Goal: Information Seeking & Learning: Learn about a topic

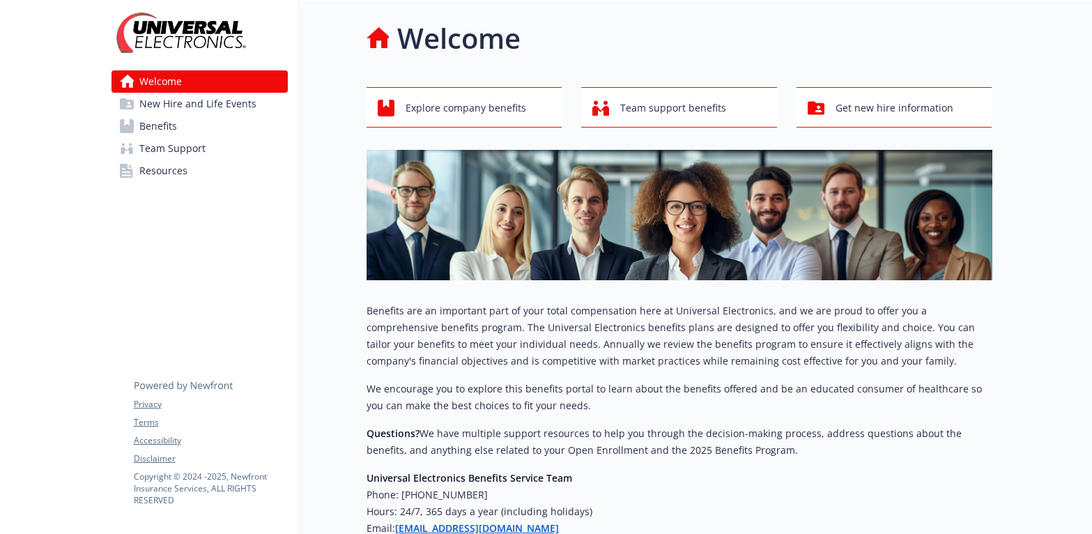
click at [190, 161] on link "Resources" at bounding box center [200, 171] width 176 height 22
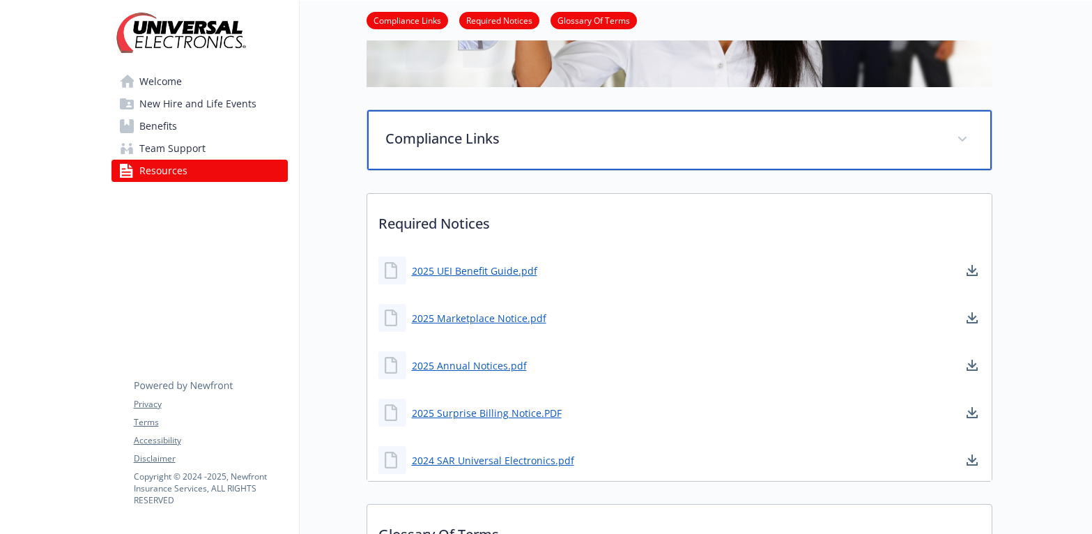
click at [615, 146] on p "Compliance Links" at bounding box center [662, 138] width 555 height 21
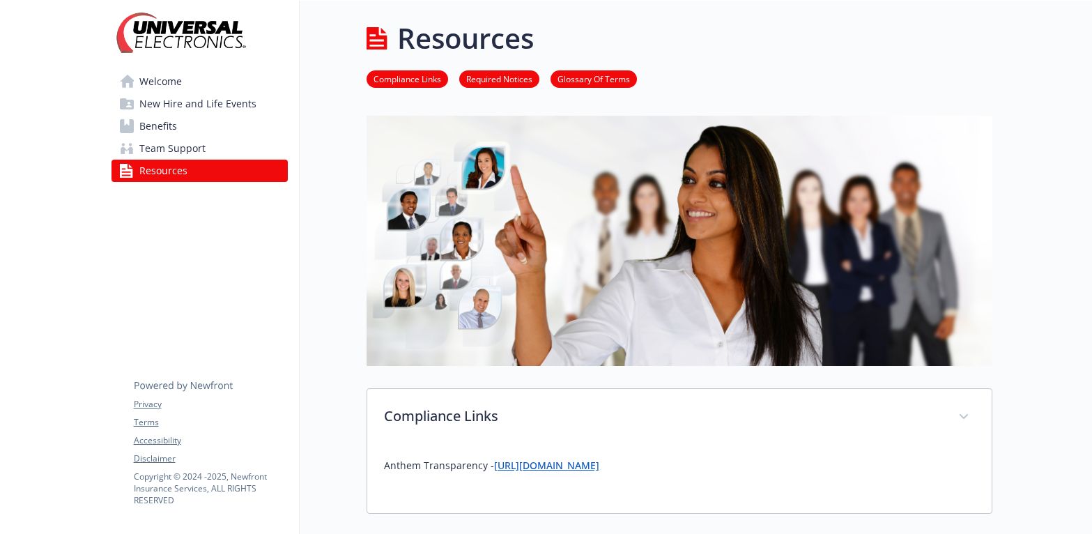
click at [160, 81] on span "Welcome" at bounding box center [160, 81] width 43 height 22
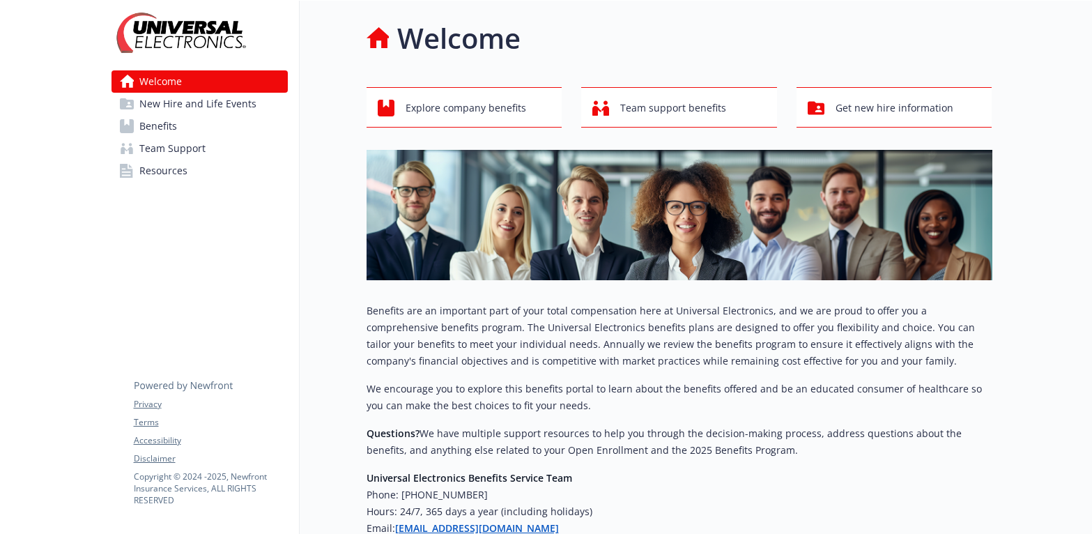
click at [201, 125] on link "Benefits" at bounding box center [200, 126] width 176 height 22
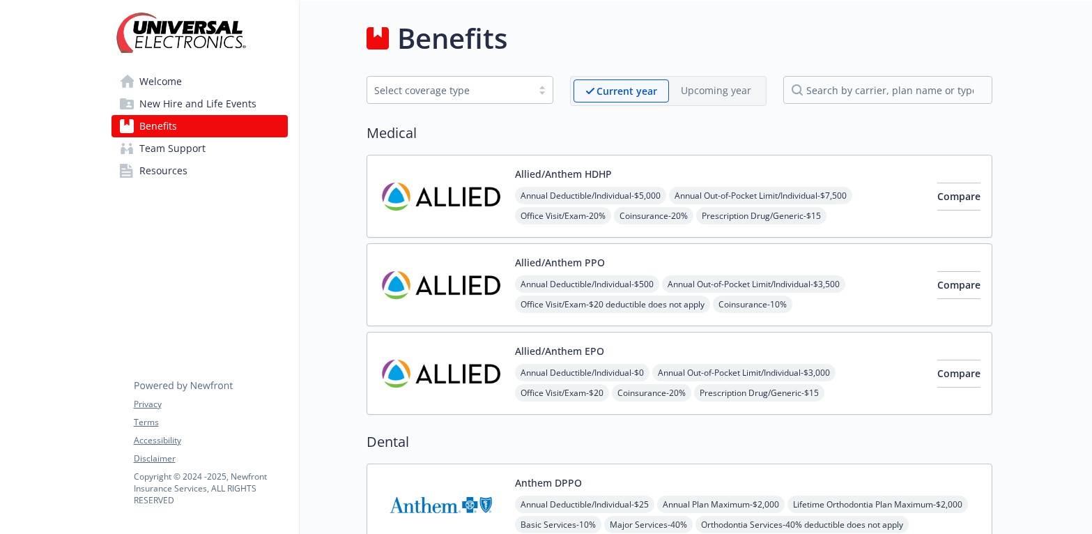
click at [572, 167] on button "Allied/Anthem HDHP" at bounding box center [563, 174] width 97 height 15
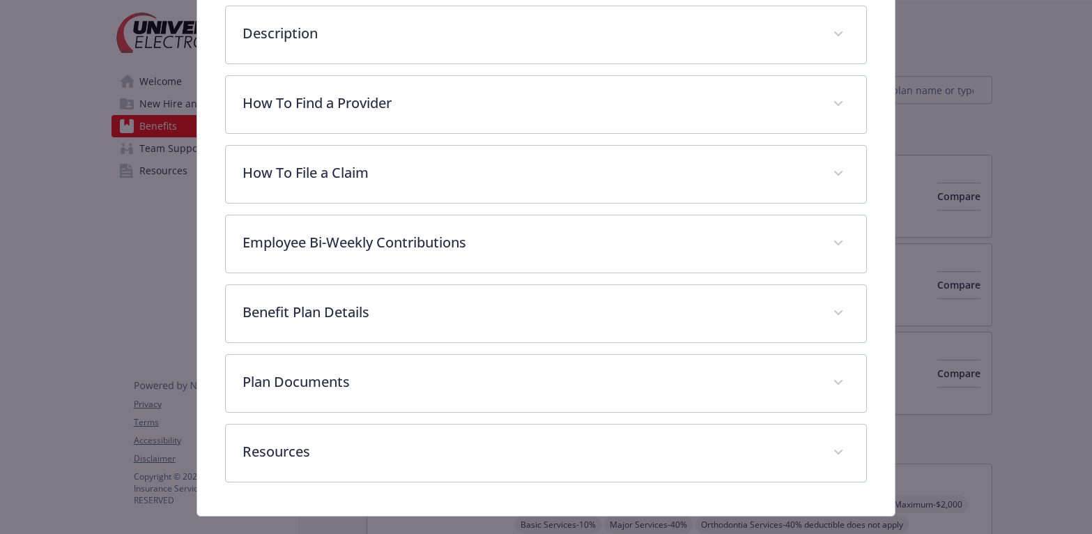
scroll to position [597, 0]
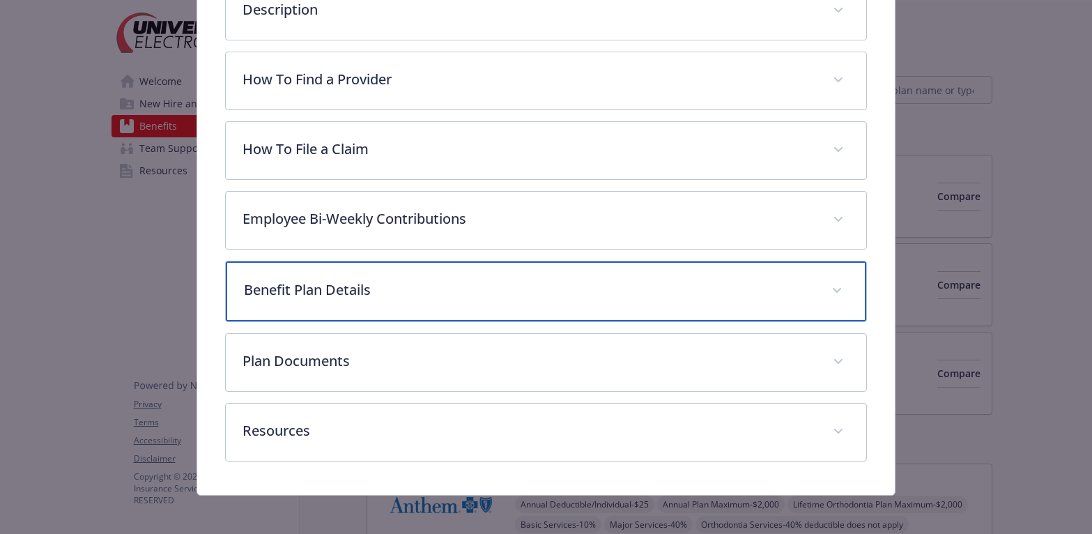
click at [362, 282] on p "Benefit Plan Details" at bounding box center [529, 290] width 571 height 21
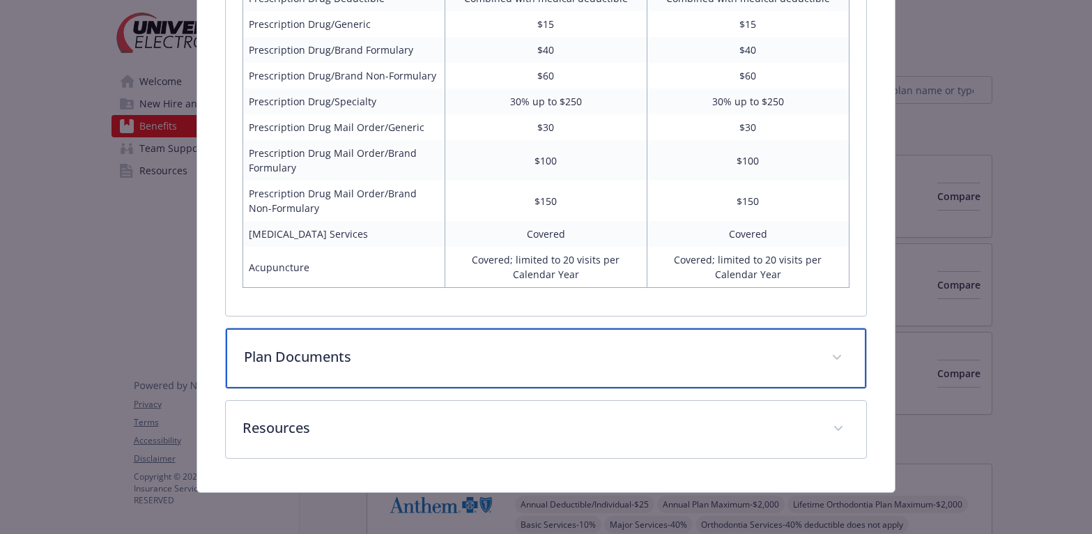
click at [357, 339] on div "Plan Documents" at bounding box center [546, 358] width 641 height 60
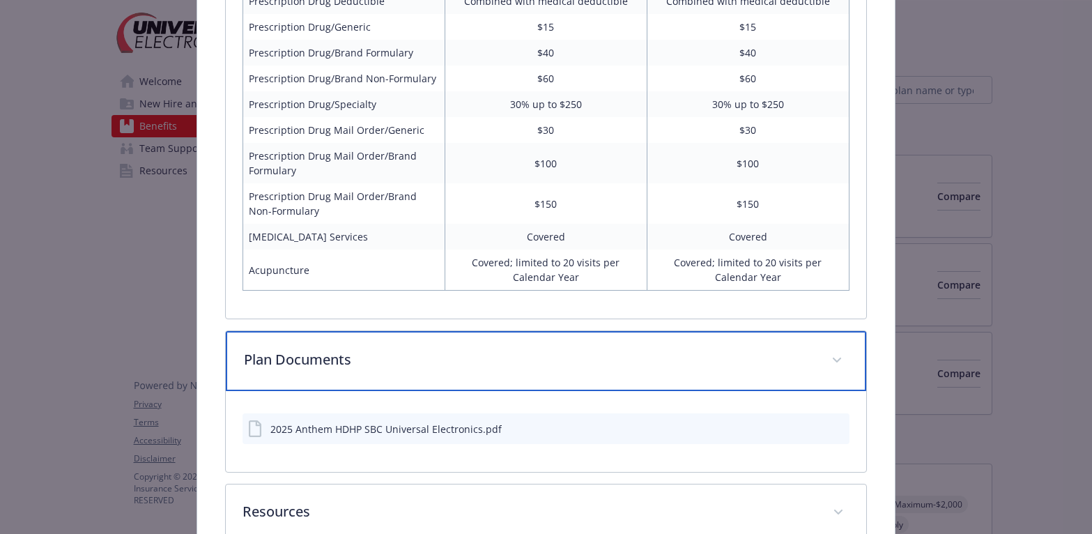
scroll to position [1414, 0]
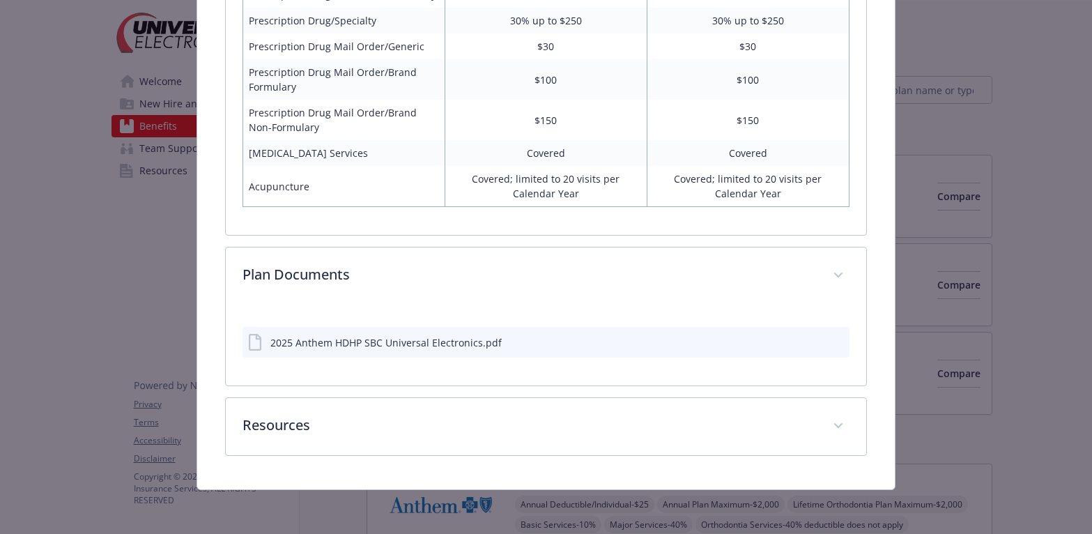
click at [830, 339] on icon "preview file" at bounding box center [836, 342] width 13 height 10
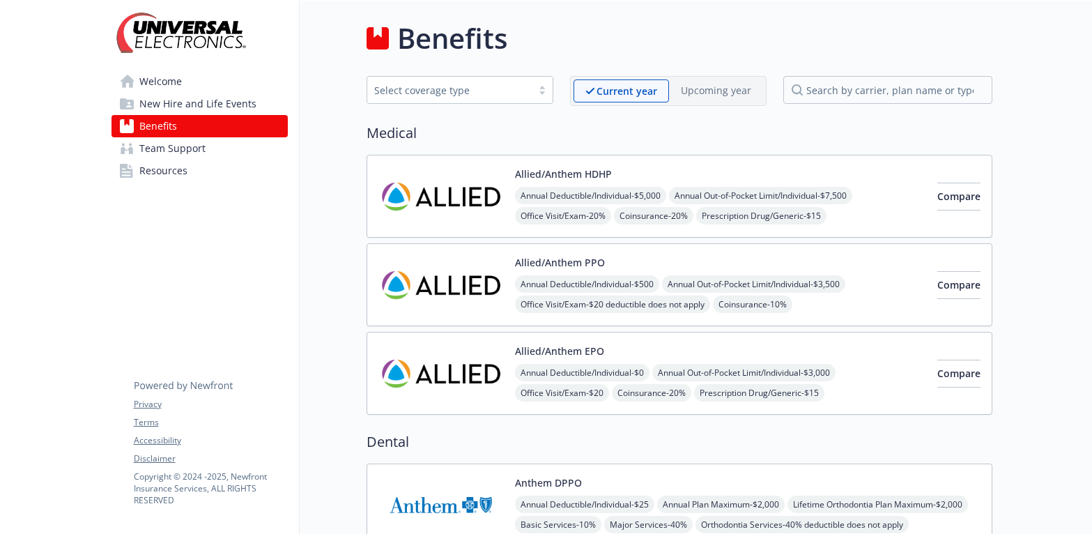
click at [181, 168] on span "Resources" at bounding box center [163, 171] width 48 height 22
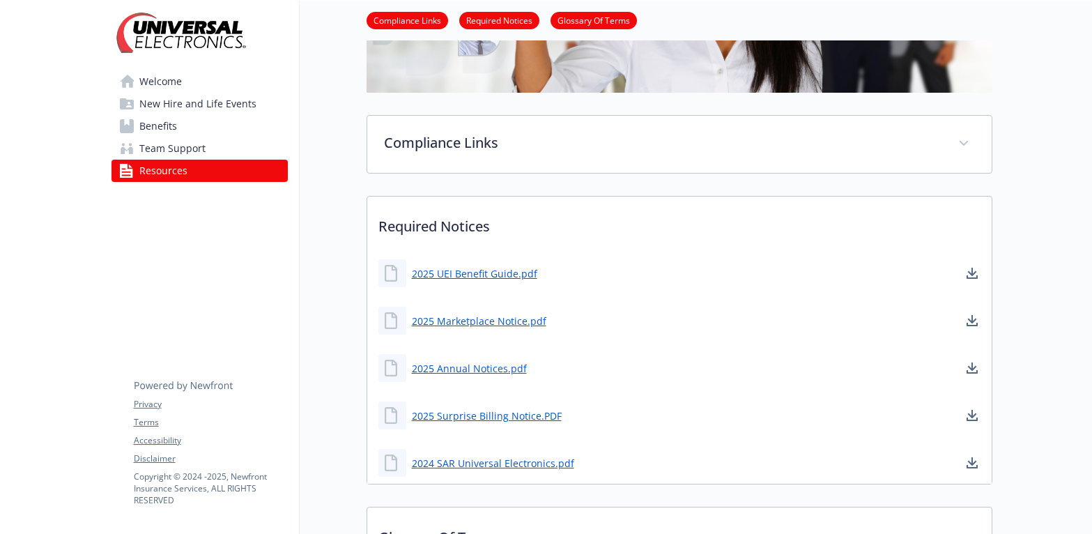
scroll to position [349, 0]
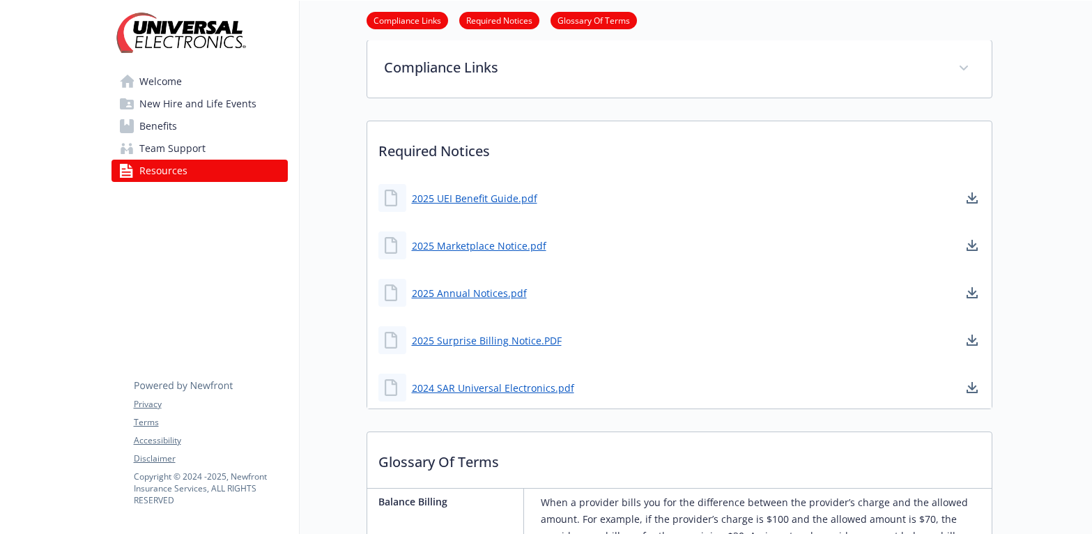
click at [481, 379] on div "2024 SAR Universal Electronics.pdf" at bounding box center [477, 388] width 196 height 28
click at [481, 389] on link "2024 SAR Universal Electronics.pdf" at bounding box center [494, 387] width 165 height 17
click at [176, 119] on link "Benefits" at bounding box center [200, 126] width 176 height 22
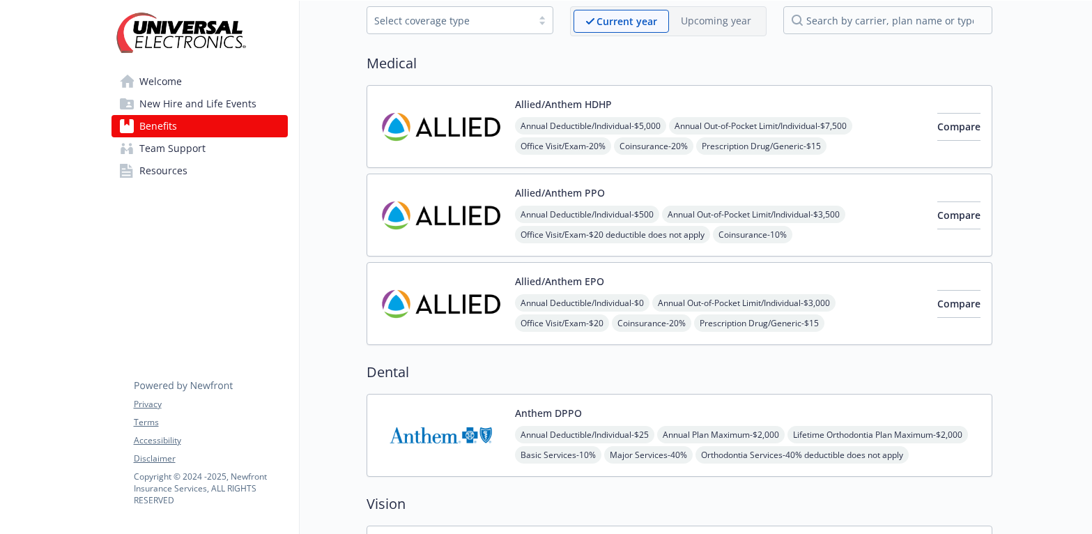
click at [462, 211] on img at bounding box center [441, 214] width 125 height 59
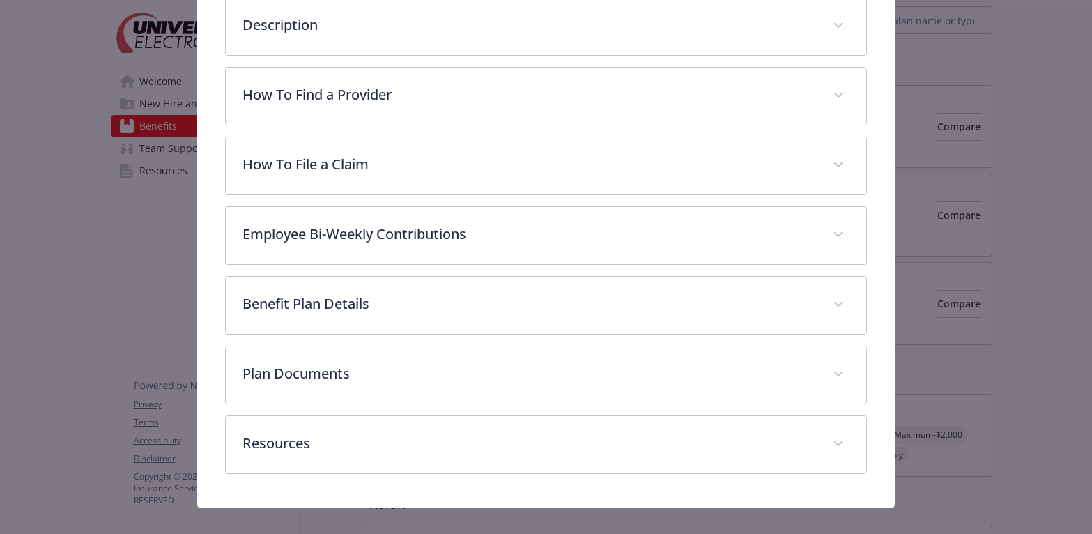
scroll to position [597, 0]
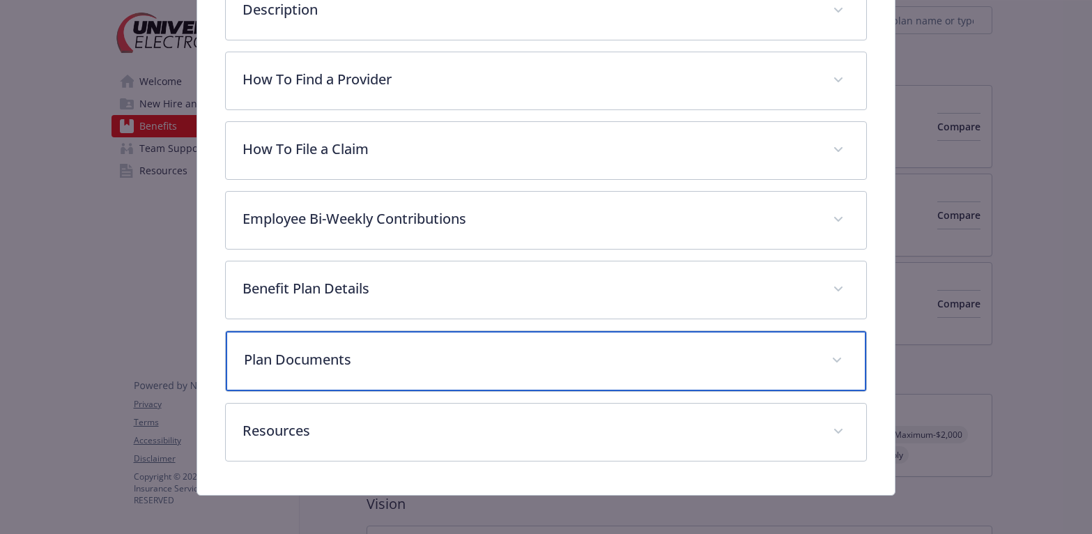
click at [519, 349] on p "Plan Documents" at bounding box center [529, 359] width 571 height 21
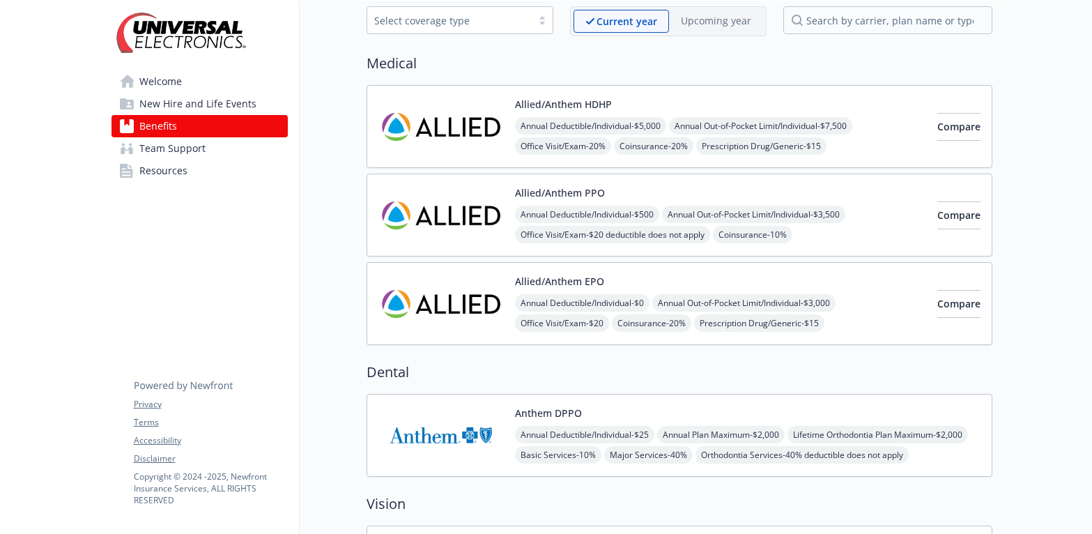
click at [161, 177] on span "Resources" at bounding box center [163, 171] width 48 height 22
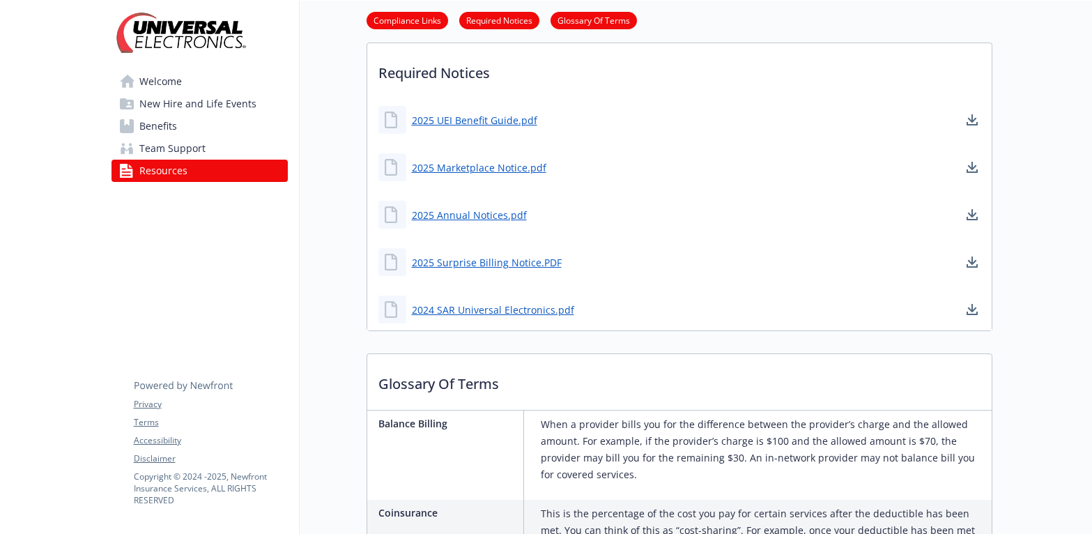
scroll to position [836, 0]
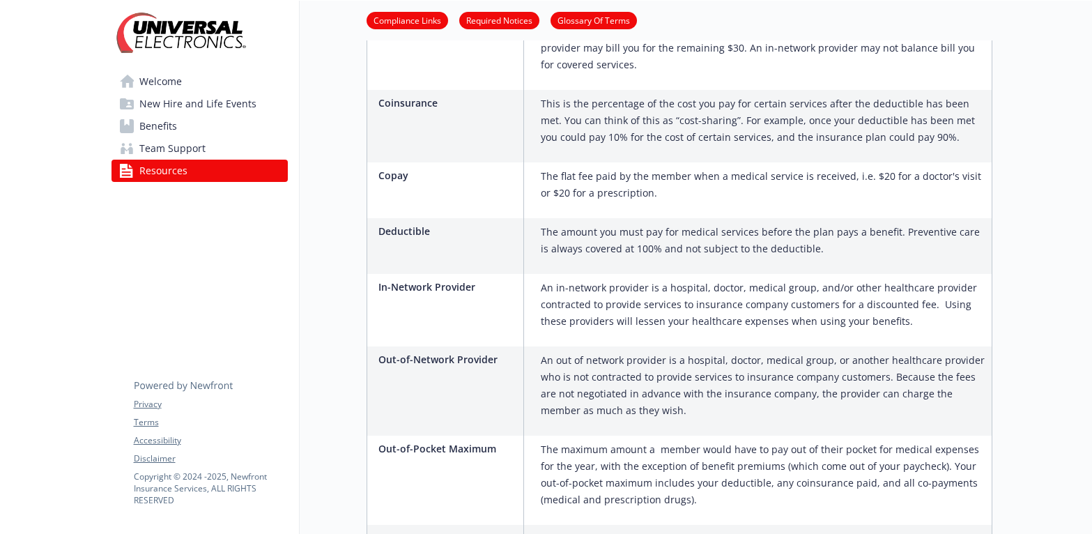
click at [162, 123] on span "Benefits" at bounding box center [158, 126] width 38 height 22
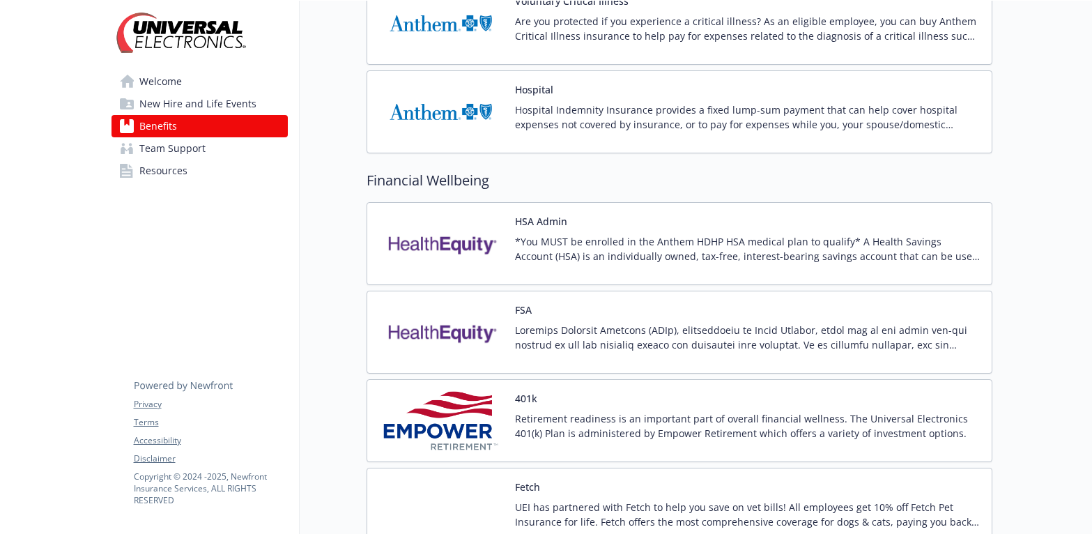
scroll to position [1381, 0]
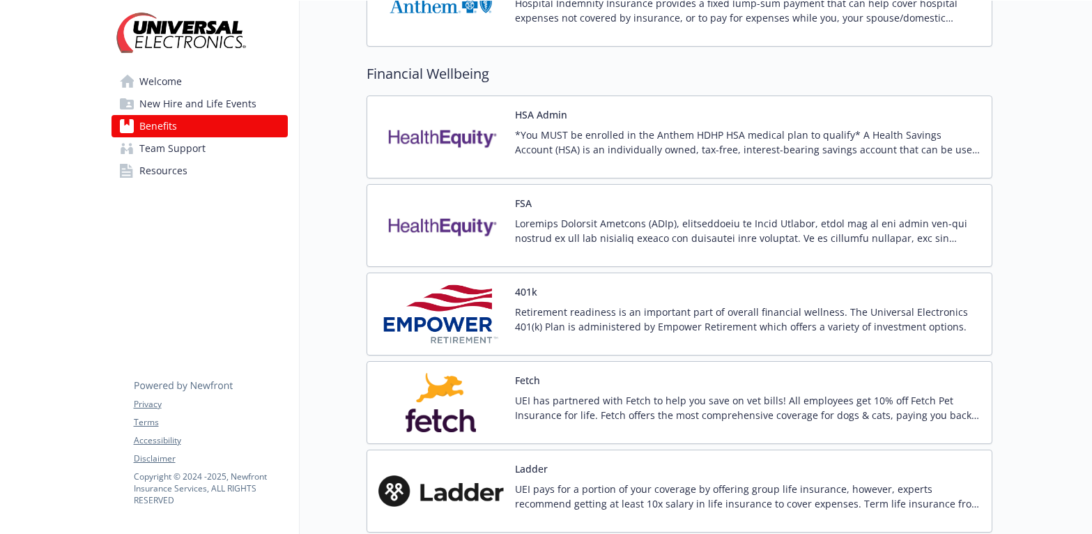
click at [169, 169] on span "Resources" at bounding box center [163, 171] width 48 height 22
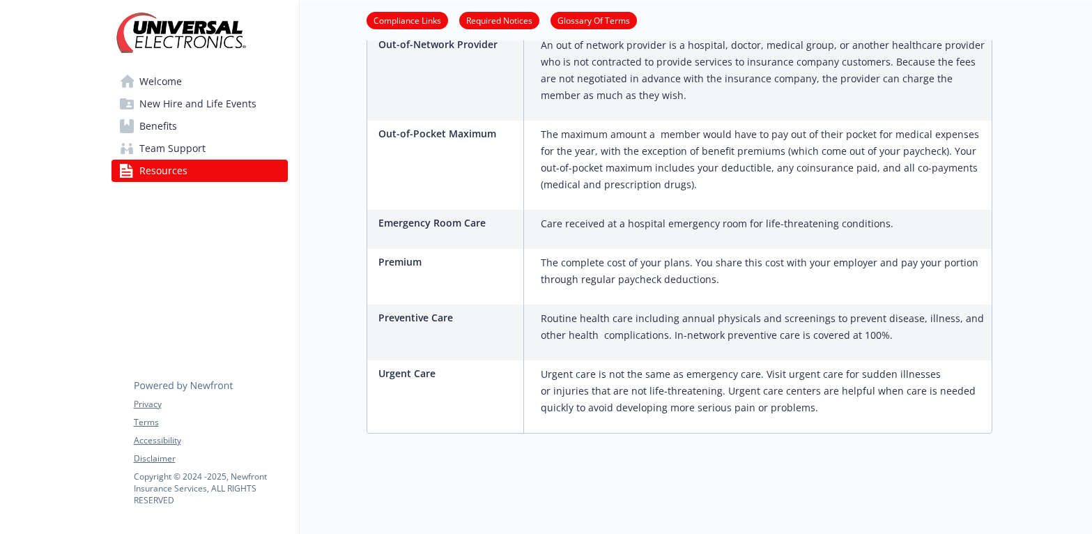
click at [169, 159] on span "Team Support" at bounding box center [172, 148] width 66 height 22
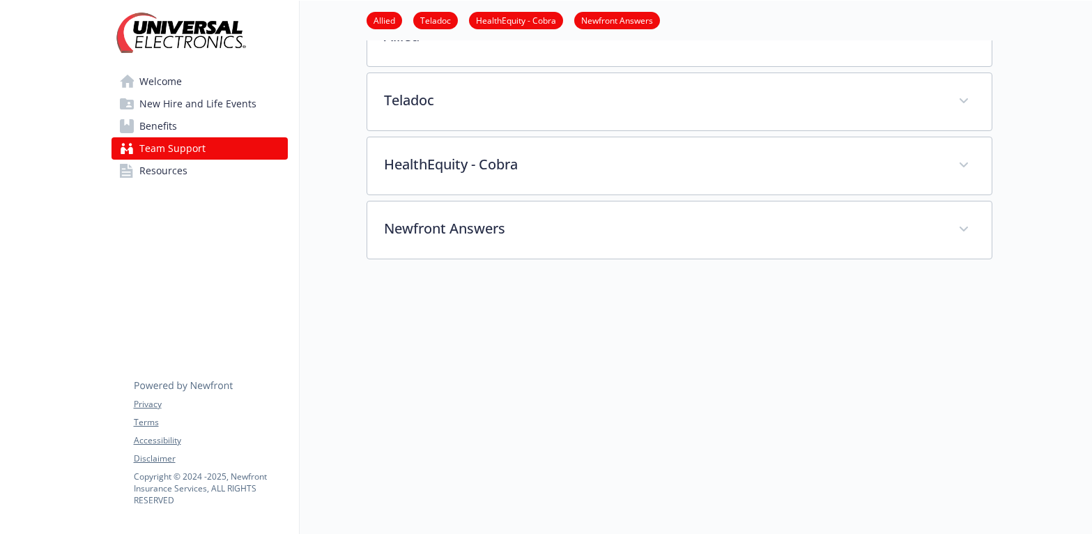
click at [171, 130] on span "Benefits" at bounding box center [158, 126] width 38 height 22
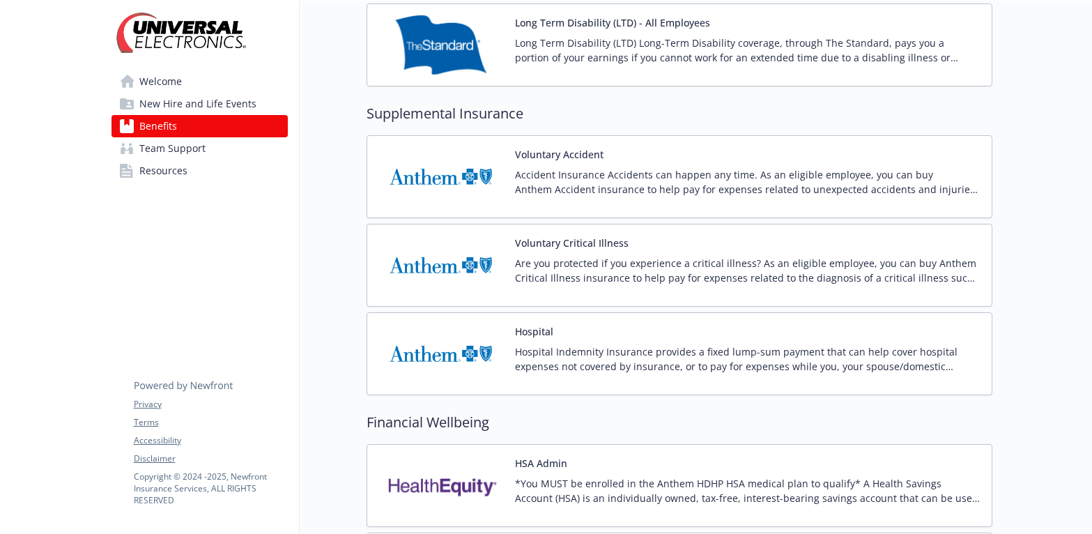
click at [159, 96] on span "New Hire and Life Events" at bounding box center [197, 104] width 117 height 22
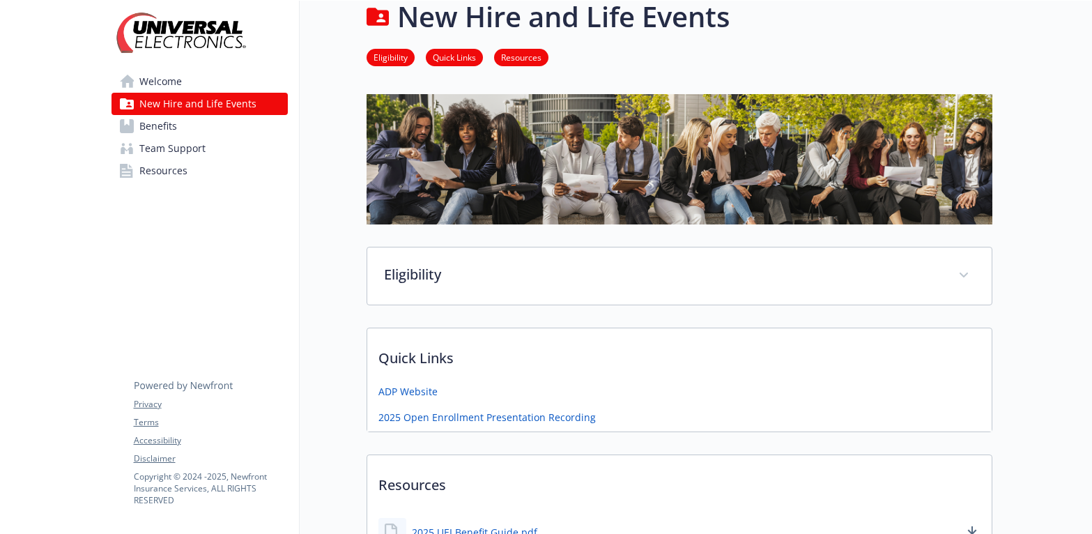
scroll to position [152, 0]
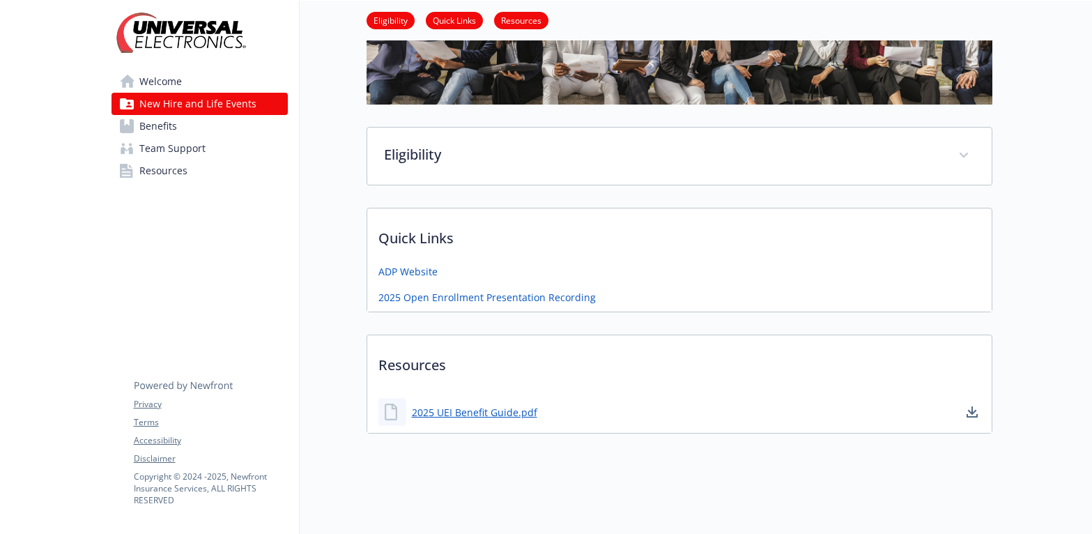
click at [215, 85] on link "Welcome" at bounding box center [200, 81] width 176 height 22
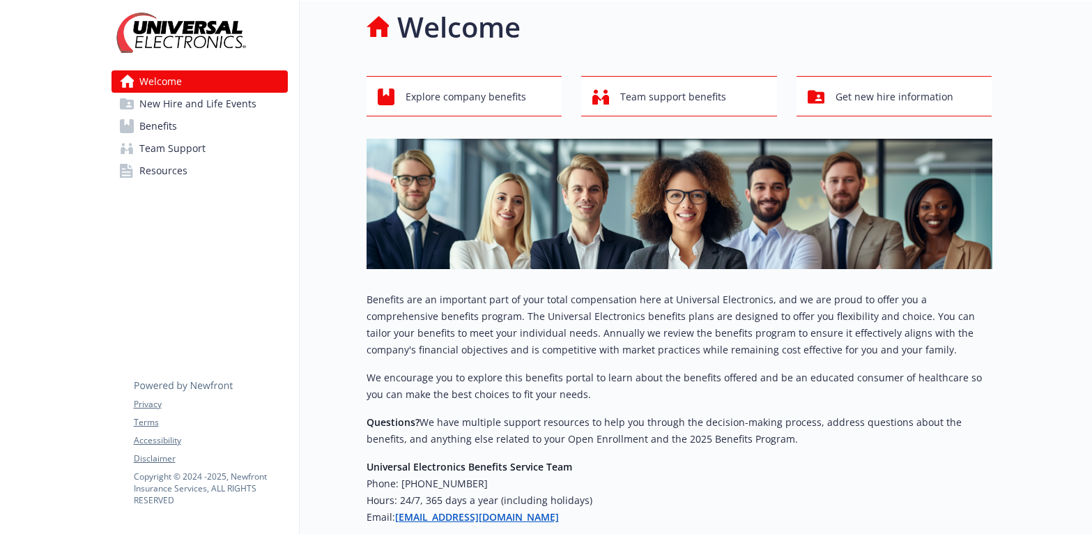
scroll to position [132, 0]
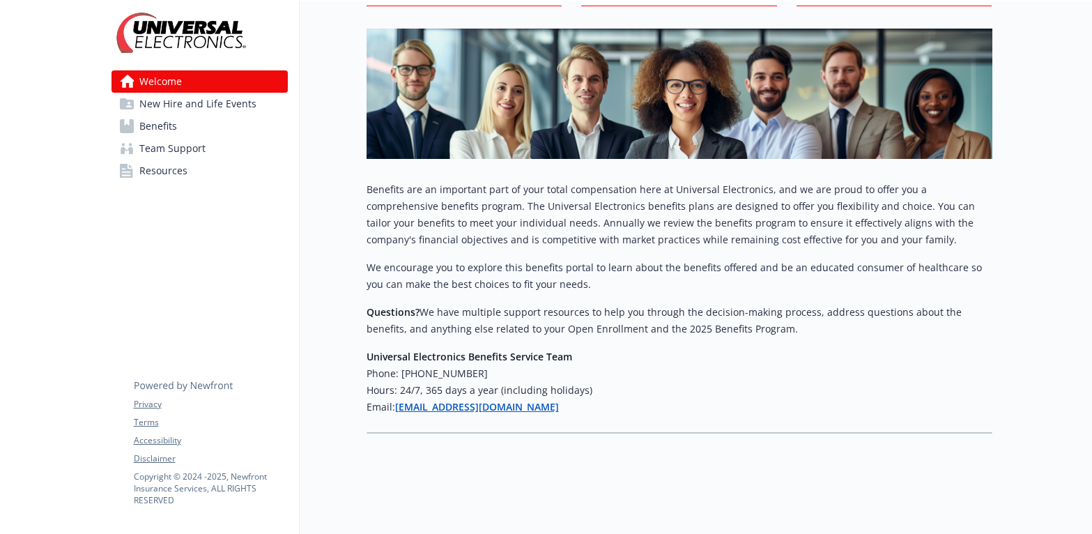
click at [234, 98] on span "New Hire and Life Events" at bounding box center [197, 104] width 117 height 22
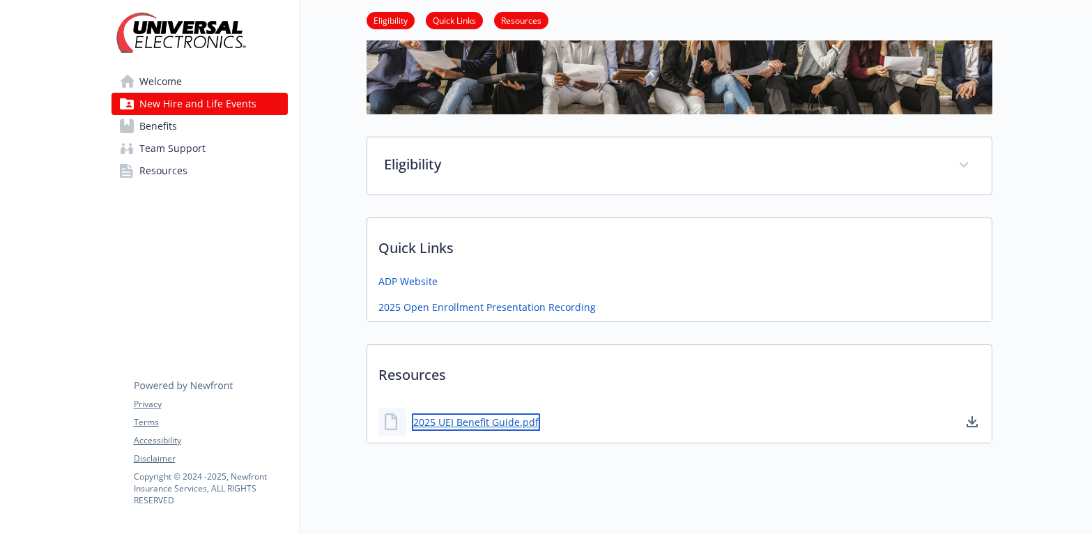
click at [480, 420] on link "2025 UEI Benefit Guide.pdf" at bounding box center [476, 421] width 128 height 17
